Goal: Navigation & Orientation: Find specific page/section

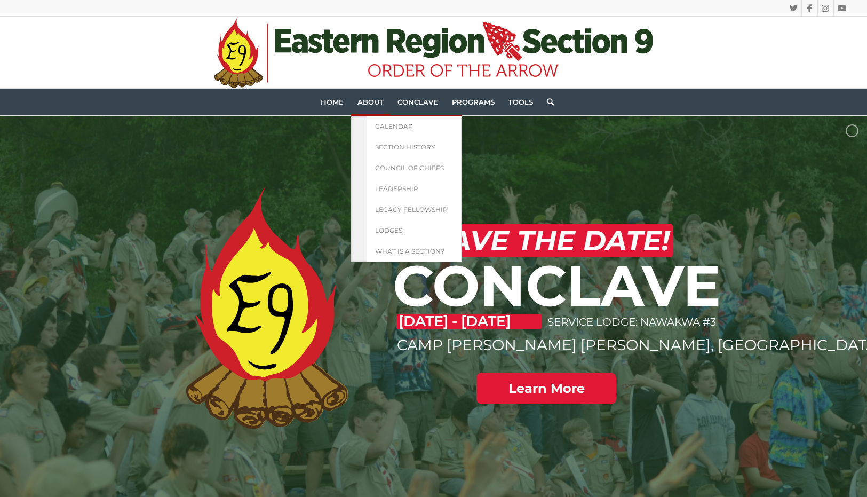
click at [379, 100] on span "About" at bounding box center [370, 102] width 26 height 9
click at [386, 242] on link "What is a Section?" at bounding box center [414, 251] width 95 height 21
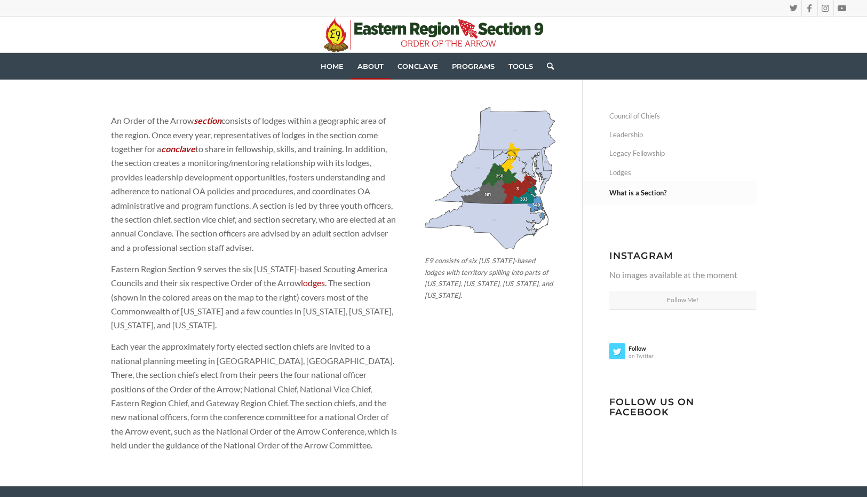
scroll to position [76, 0]
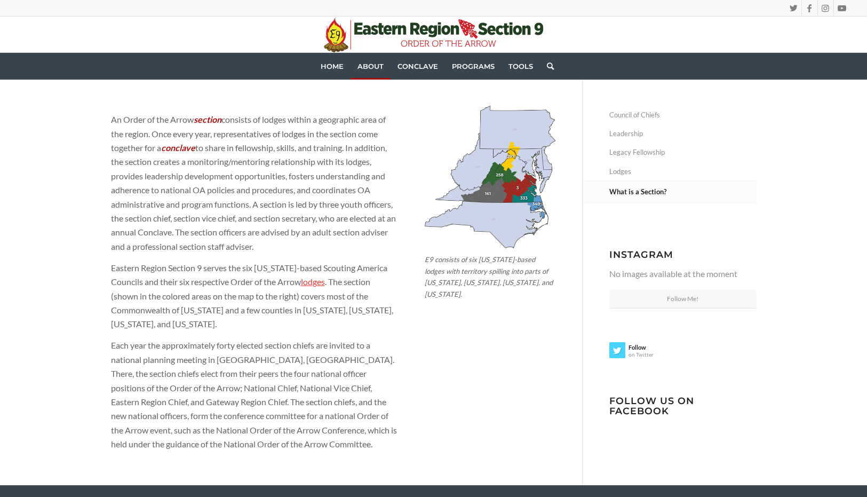
click at [319, 281] on link "lodges" at bounding box center [313, 281] width 24 height 10
